Goal: Communication & Community: Answer question/provide support

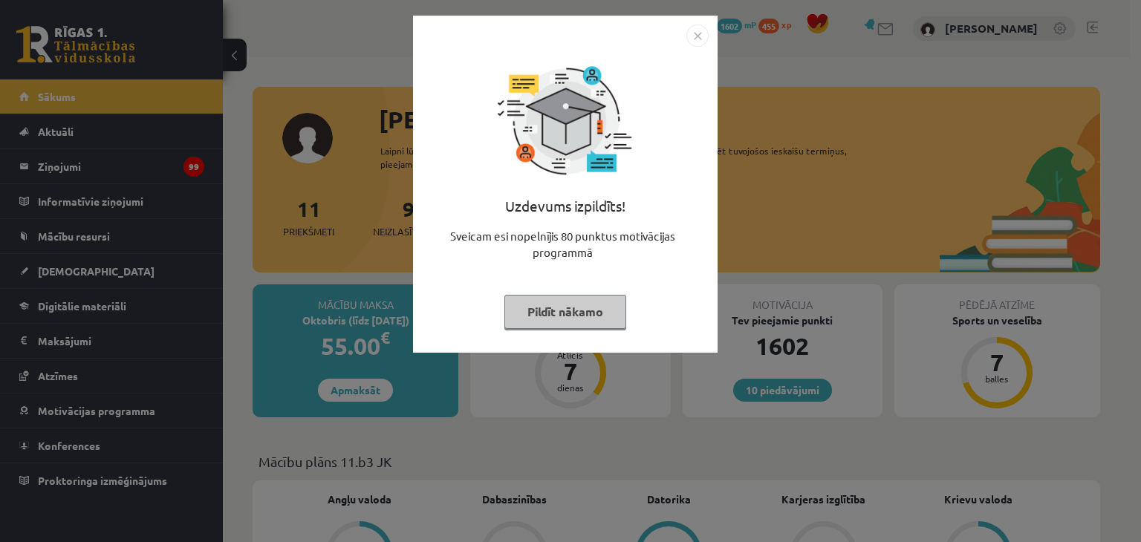
click at [592, 305] on button "Pildīt nākamo" at bounding box center [566, 312] width 122 height 34
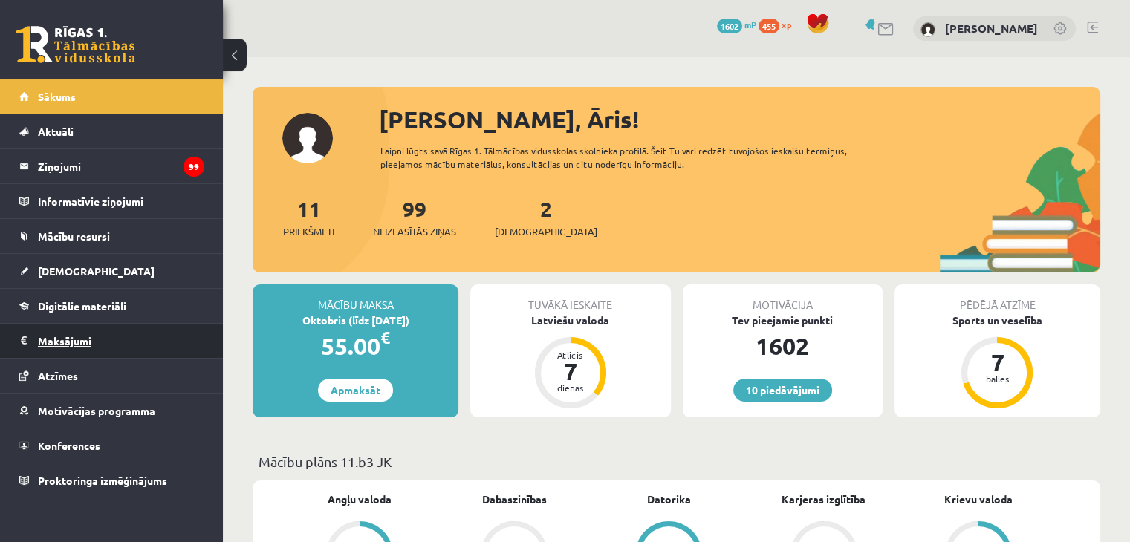
click at [84, 351] on legend "Maksājumi 0" at bounding box center [121, 341] width 166 height 34
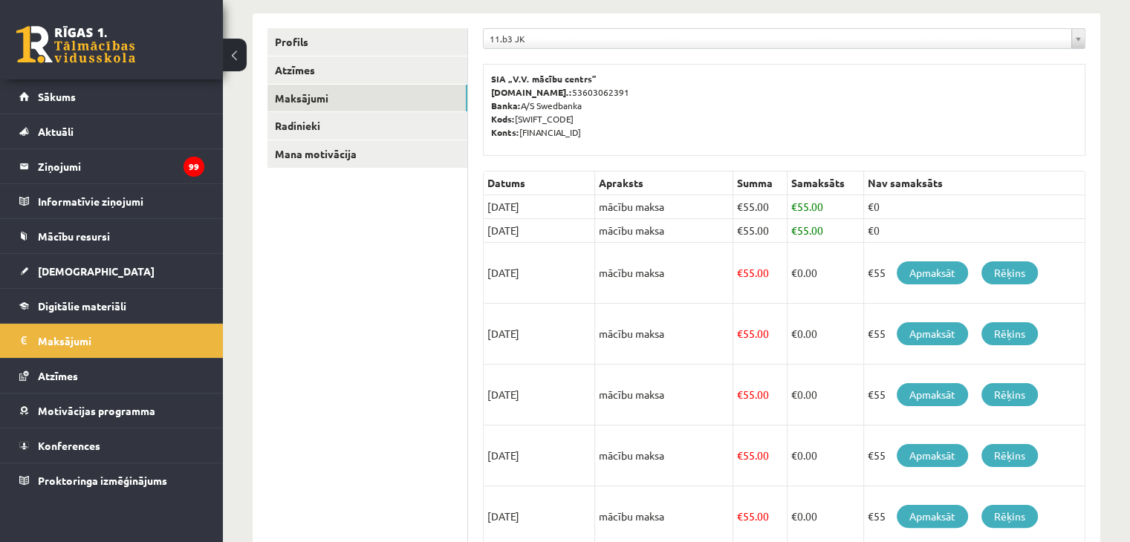
scroll to position [223, 0]
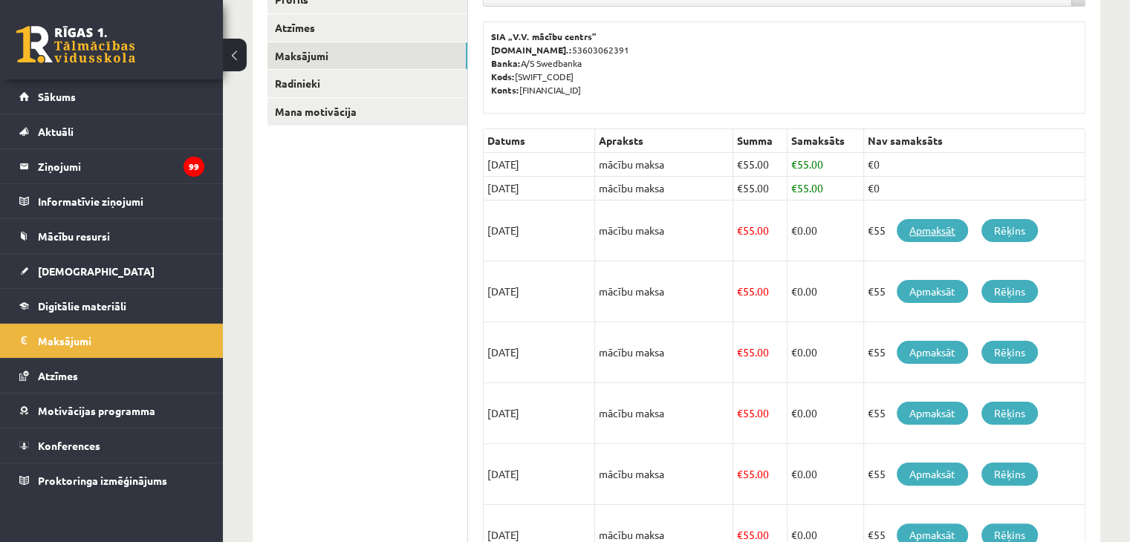
click at [930, 233] on link "Apmaksāt" at bounding box center [932, 230] width 71 height 23
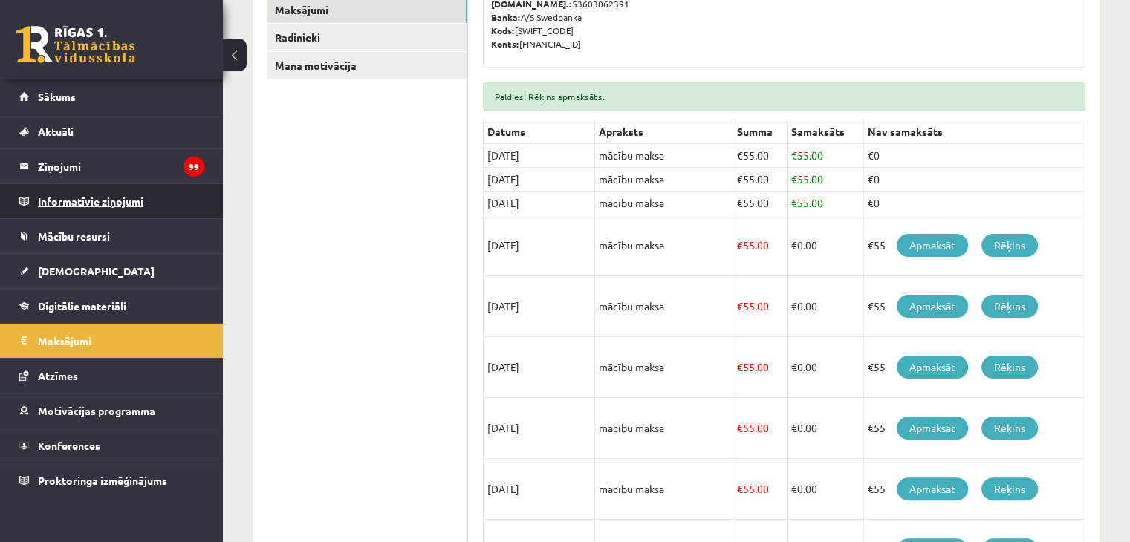
scroll to position [285, 0]
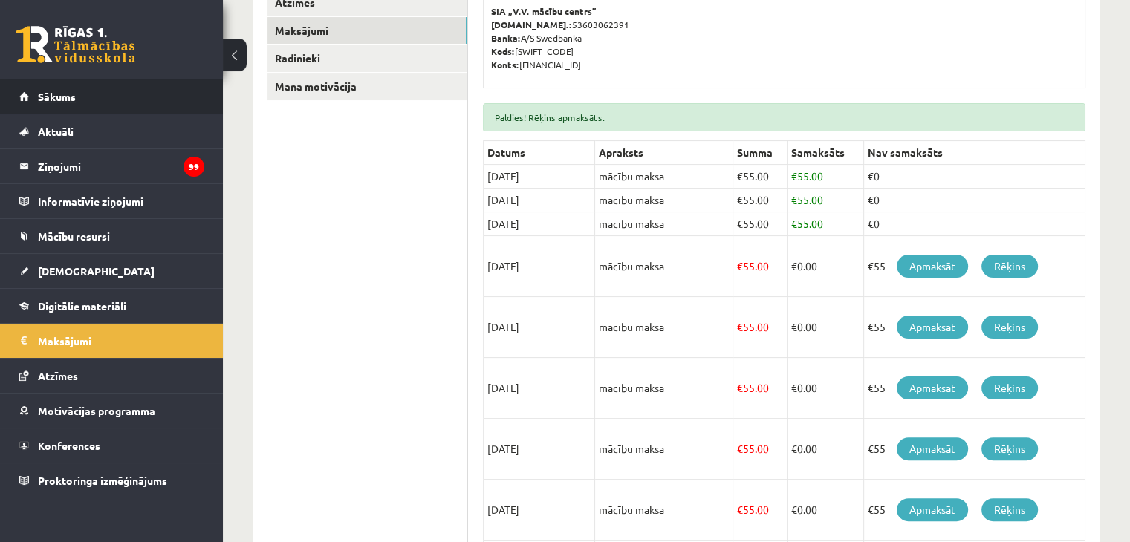
click at [80, 99] on link "Sākums" at bounding box center [111, 97] width 185 height 34
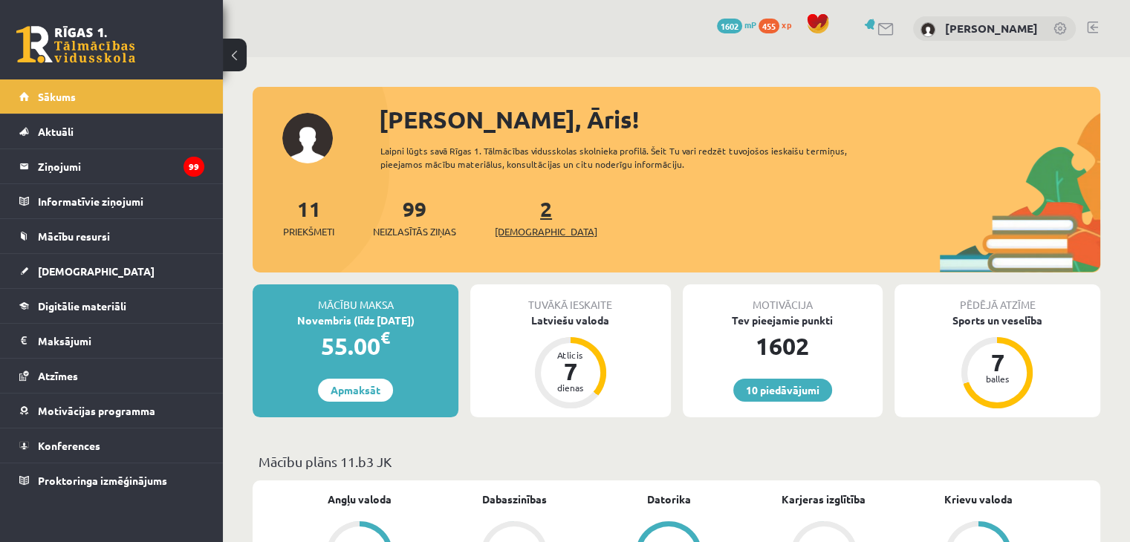
click at [526, 219] on link "2 Ieskaites" at bounding box center [546, 217] width 103 height 44
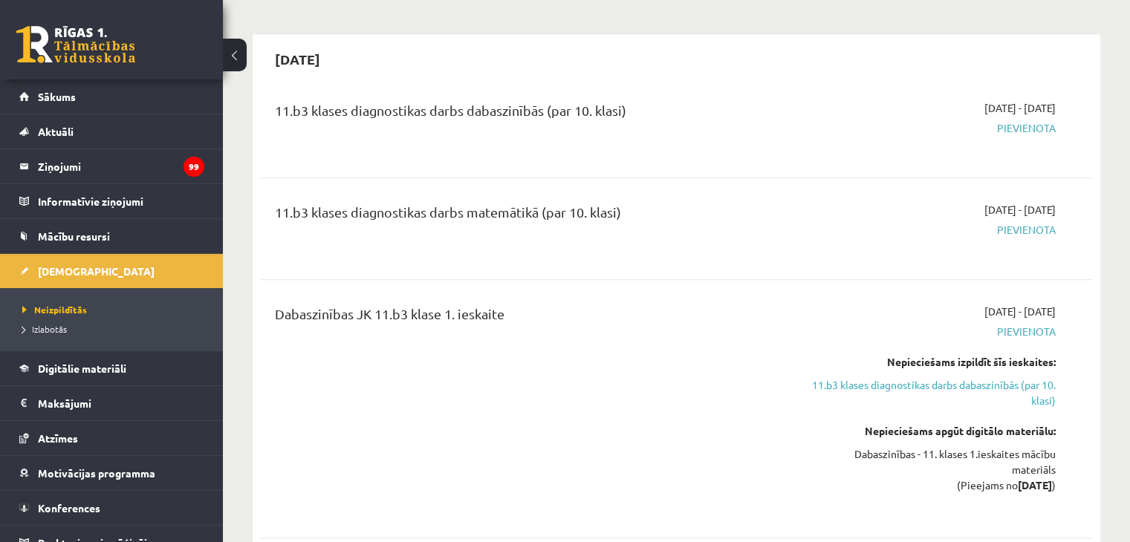
scroll to position [743, 0]
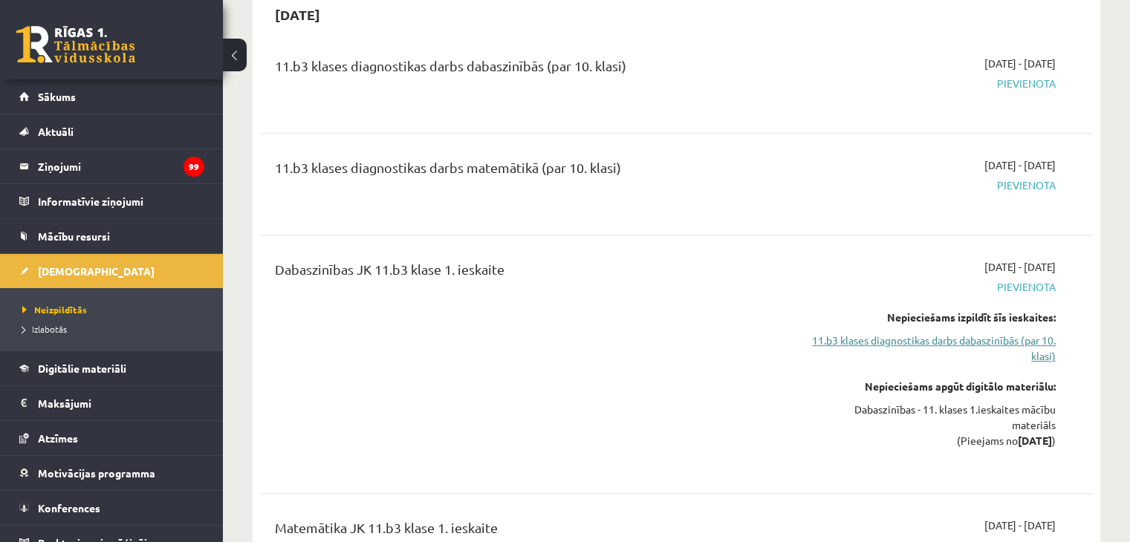
click at [1021, 333] on link "11.b3 klases diagnostikas darbs dabaszinībās (par 10. klasi)" at bounding box center [933, 348] width 245 height 31
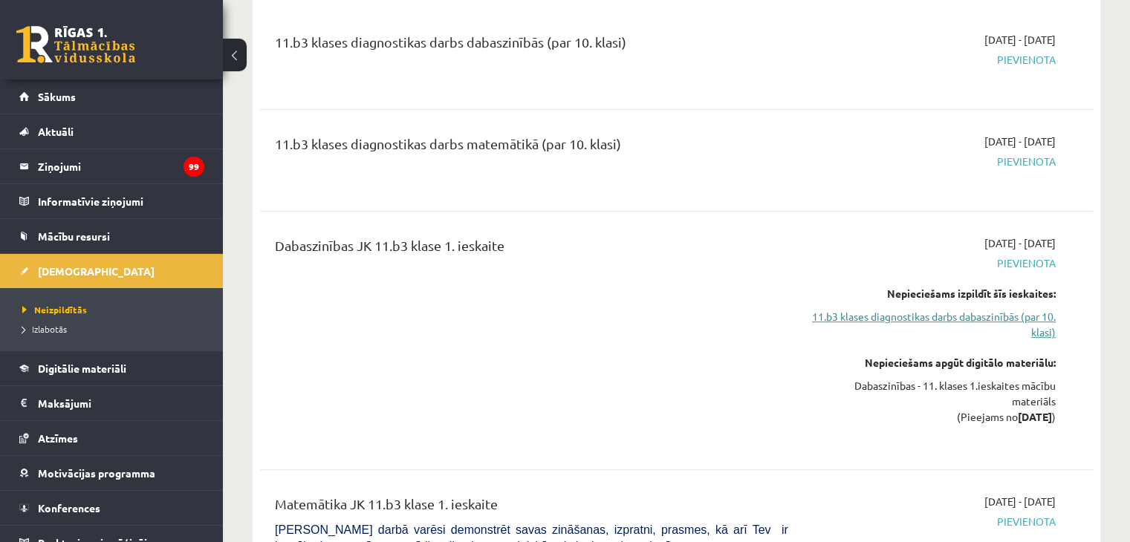
click at [1005, 309] on link "11.b3 klases diagnostikas darbs dabaszinībās (par 10. klasi)" at bounding box center [933, 324] width 245 height 31
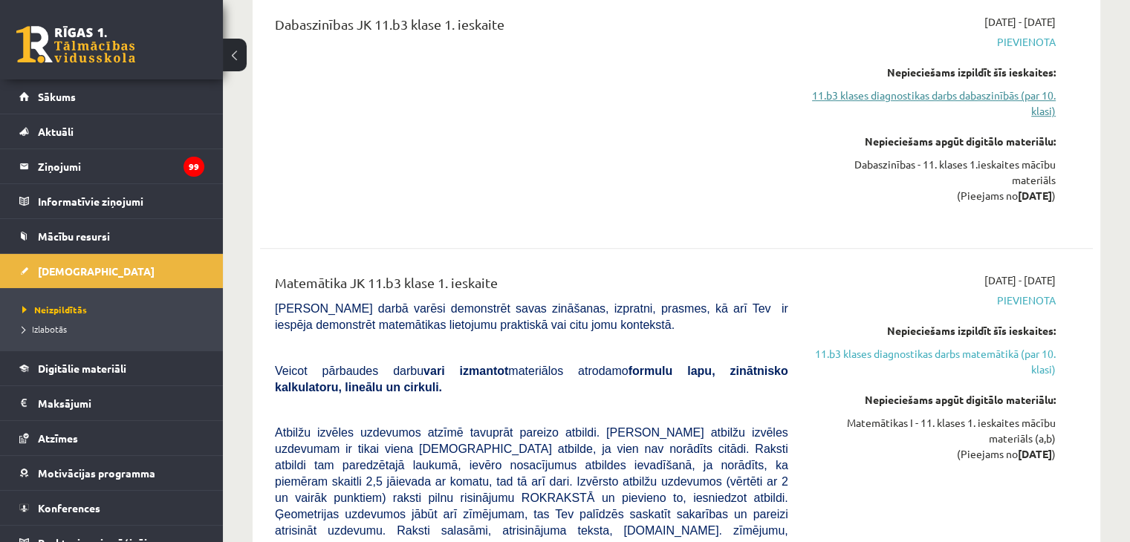
scroll to position [990, 0]
click at [1045, 86] on link "11.b3 klases diagnostikas darbs dabaszinībās (par 10. klasi)" at bounding box center [933, 101] width 245 height 31
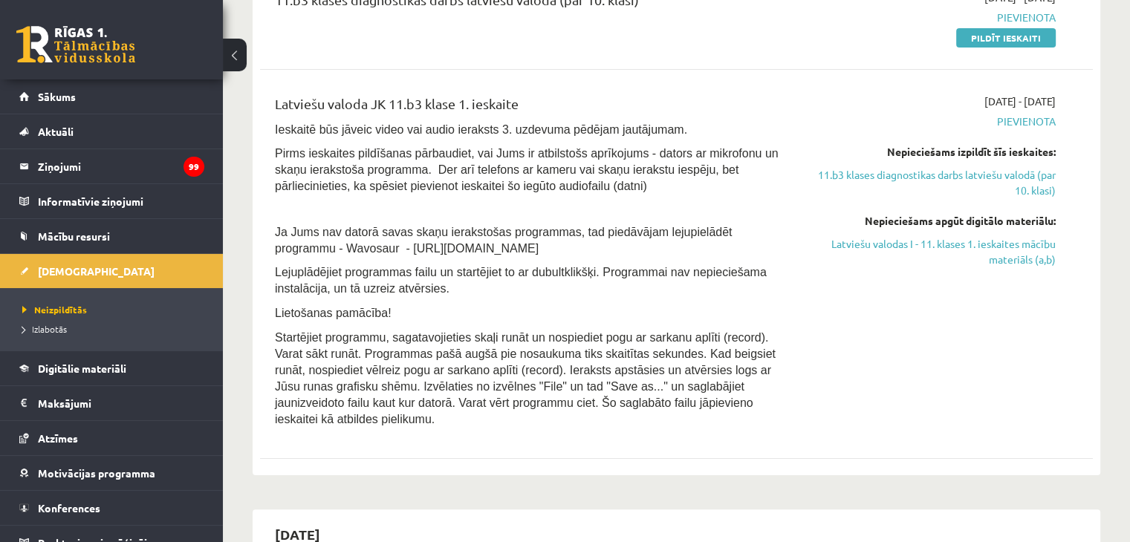
scroll to position [0, 0]
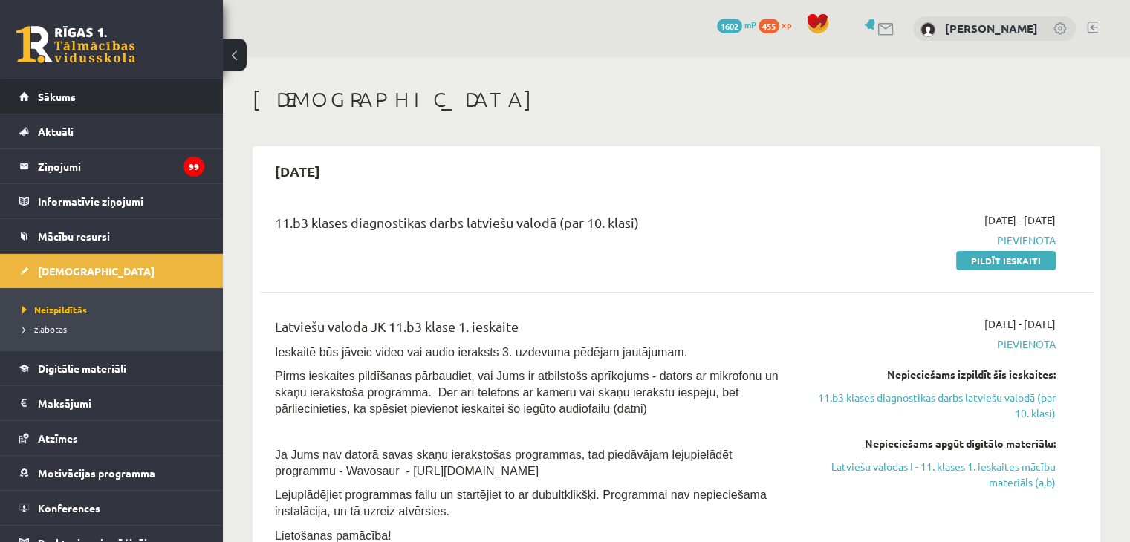
click at [84, 89] on link "Sākums" at bounding box center [111, 97] width 185 height 34
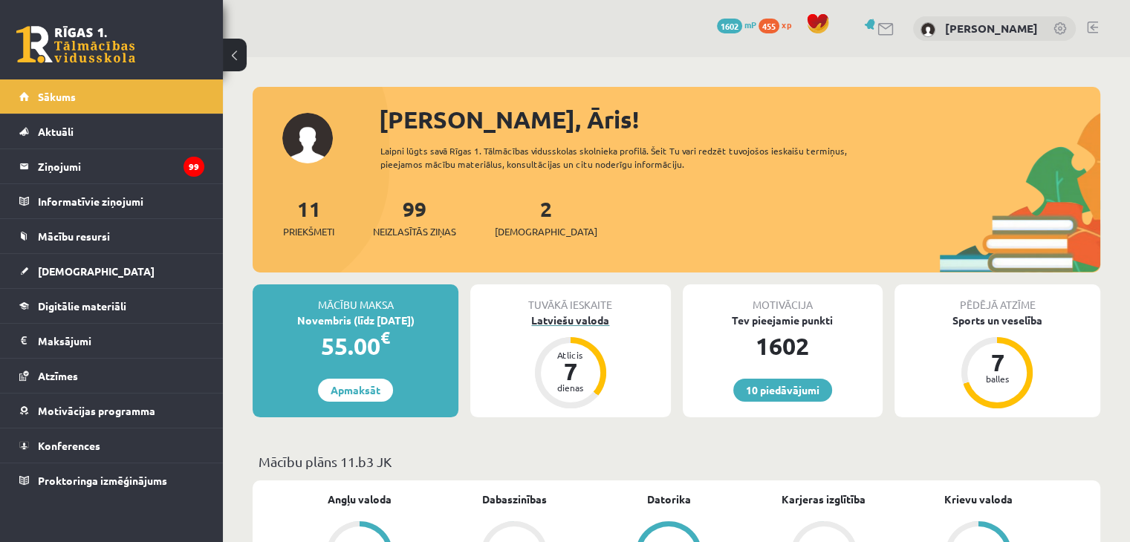
click at [583, 349] on div "Atlicis 7 dienas" at bounding box center [570, 372] width 59 height 59
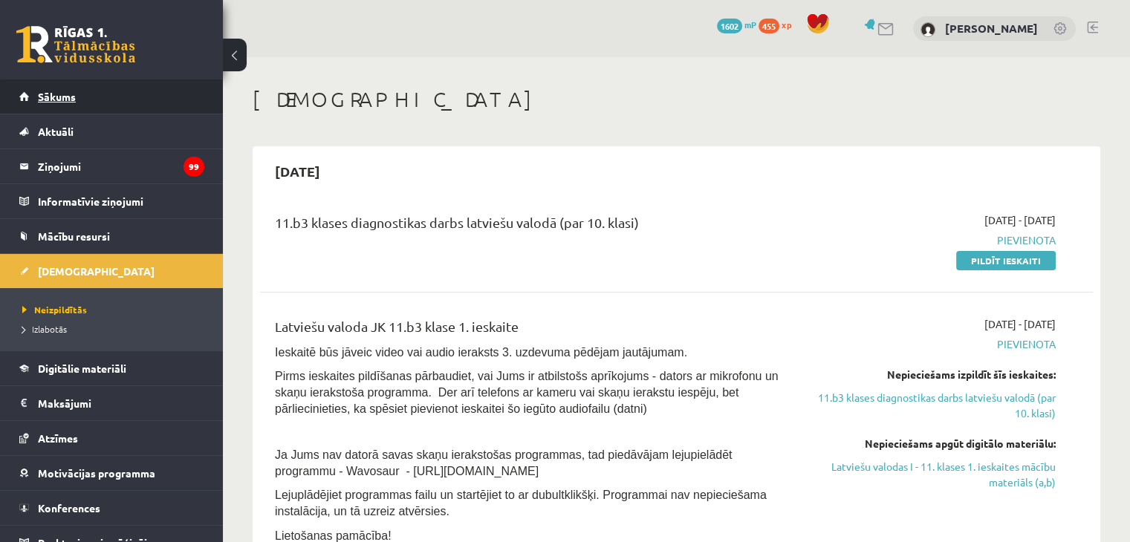
click at [130, 96] on link "Sākums" at bounding box center [111, 97] width 185 height 34
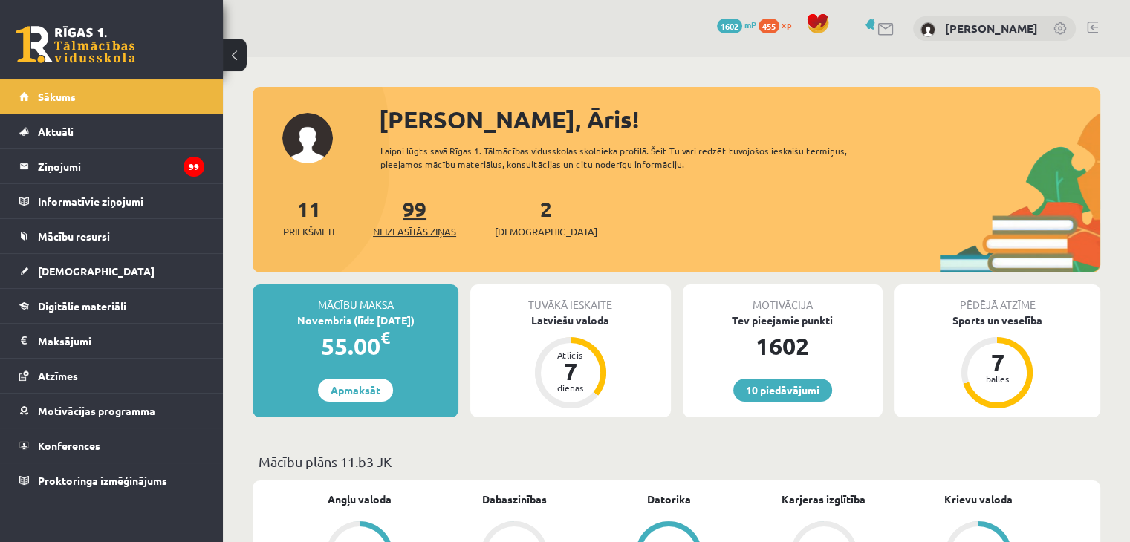
click at [416, 214] on link "99 Neizlasītās ziņas" at bounding box center [414, 217] width 83 height 44
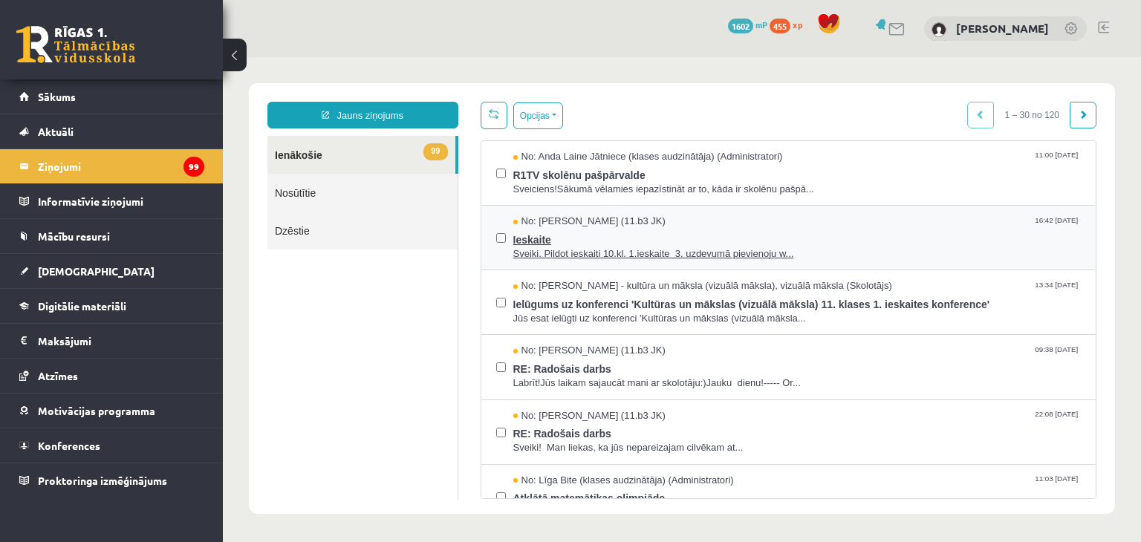
click at [696, 255] on span "Sveiki. Pildot ieskaiti 10.kl. 1.ieskaite 3. uzdevumā pievienoju w..." at bounding box center [797, 254] width 568 height 14
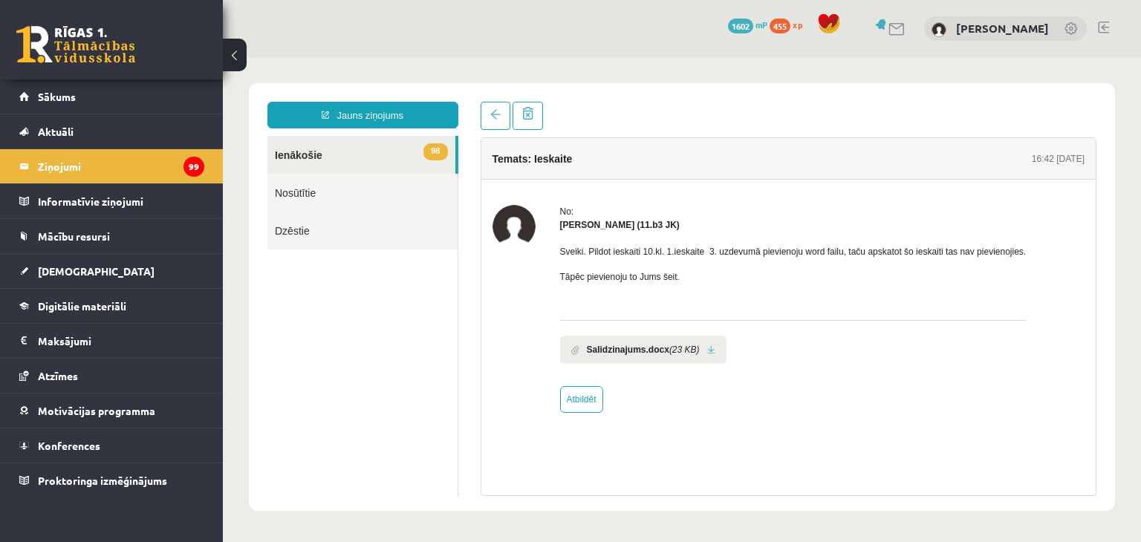
click at [707, 349] on link at bounding box center [711, 351] width 8 height 10
click at [361, 152] on link "98 Ienākošie" at bounding box center [362, 155] width 188 height 38
click at [346, 194] on link "Nosūtītie" at bounding box center [363, 193] width 190 height 38
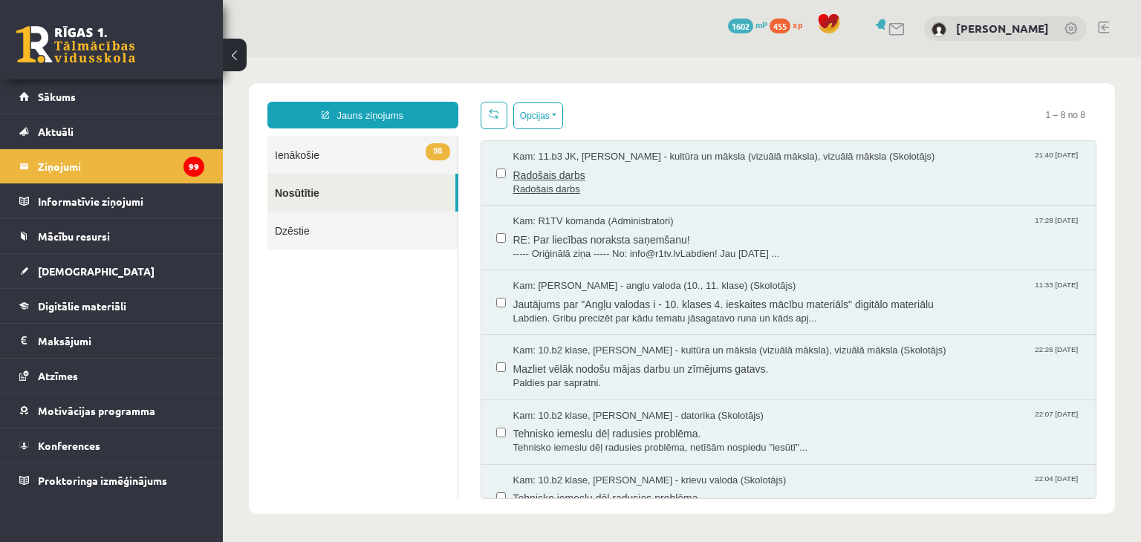
click at [659, 170] on span "Radošais darbs" at bounding box center [797, 173] width 568 height 19
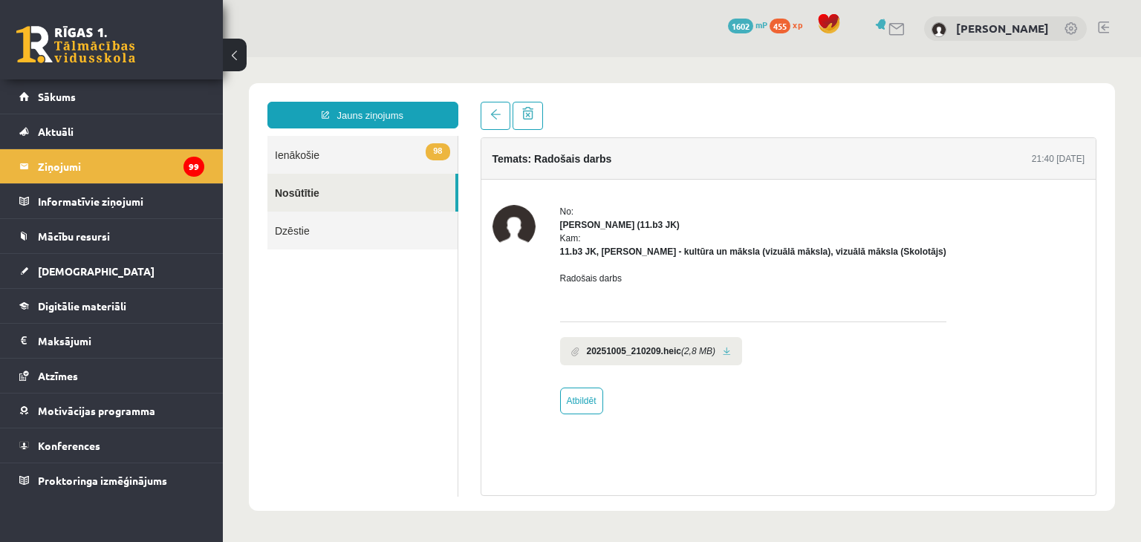
click at [368, 152] on link "98 Ienākošie" at bounding box center [363, 155] width 190 height 38
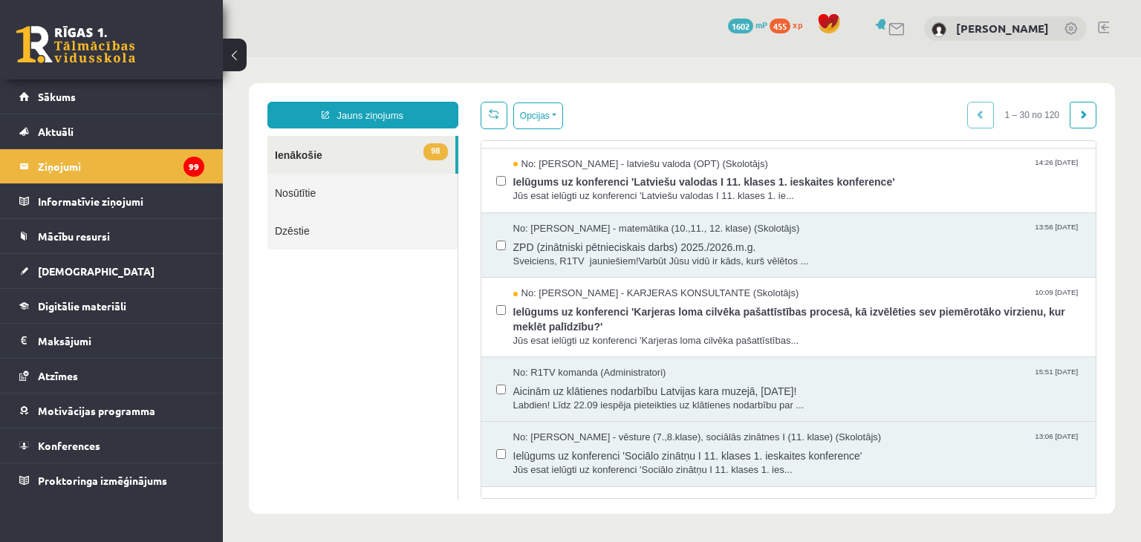
scroll to position [520, 0]
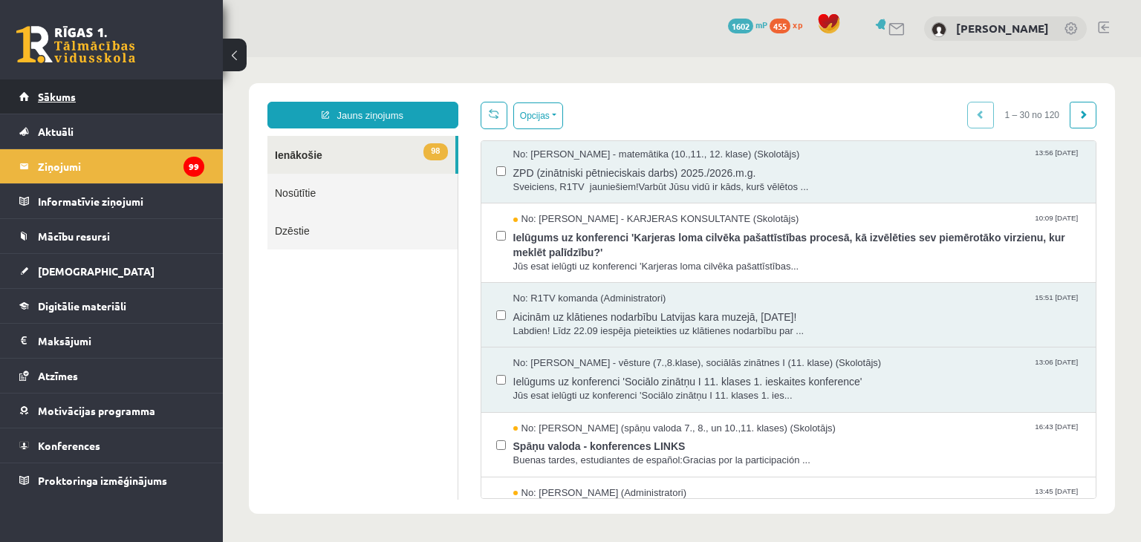
click at [125, 93] on link "Sākums" at bounding box center [111, 97] width 185 height 34
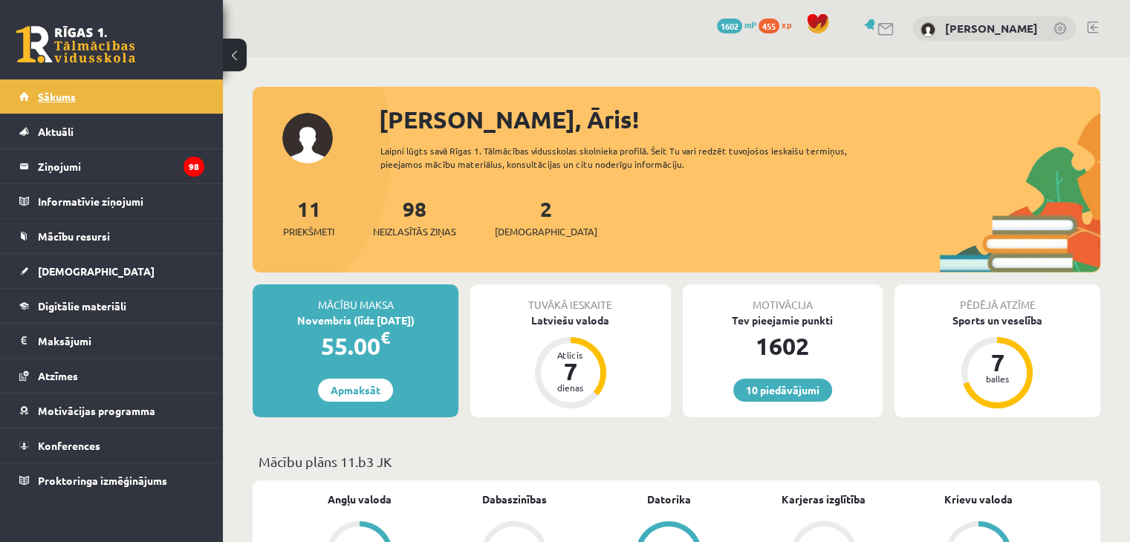
click at [119, 93] on link "Sākums" at bounding box center [111, 97] width 185 height 34
